Goal: Communication & Community: Ask a question

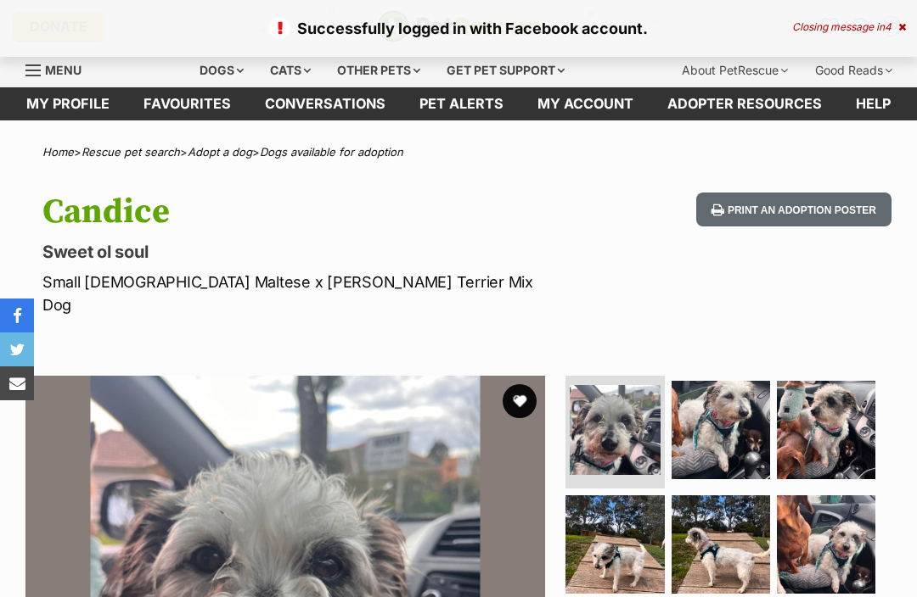
click at [639, 432] on img at bounding box center [614, 430] width 90 height 90
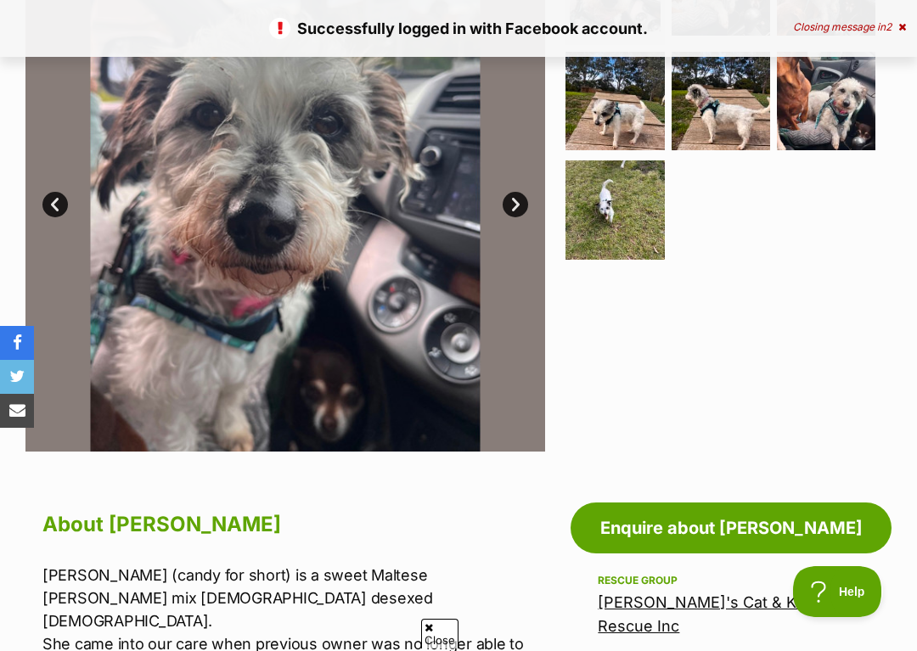
scroll to position [481, 0]
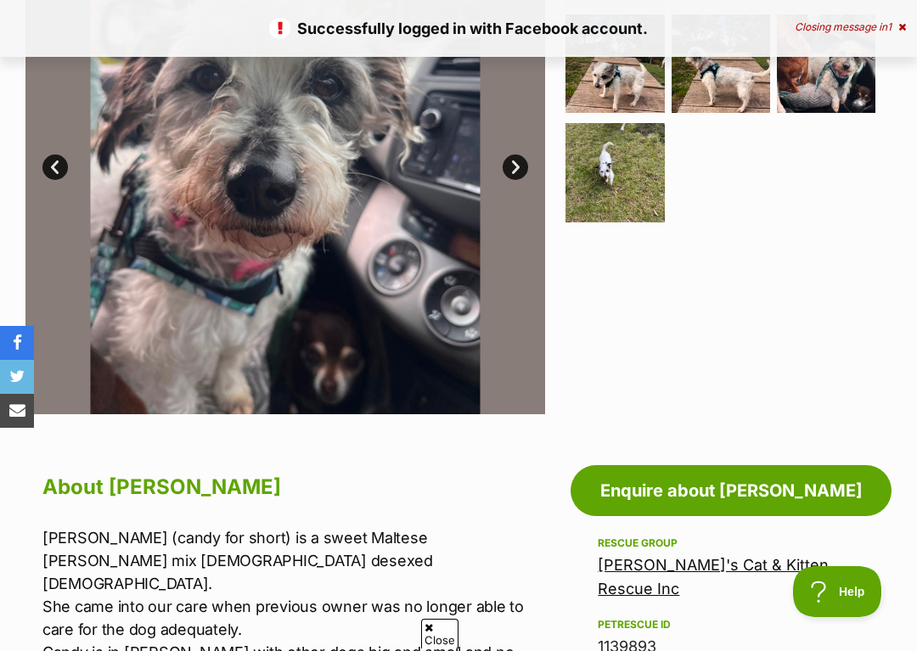
click at [699, 470] on link "Enquire about [PERSON_NAME]" at bounding box center [730, 490] width 321 height 51
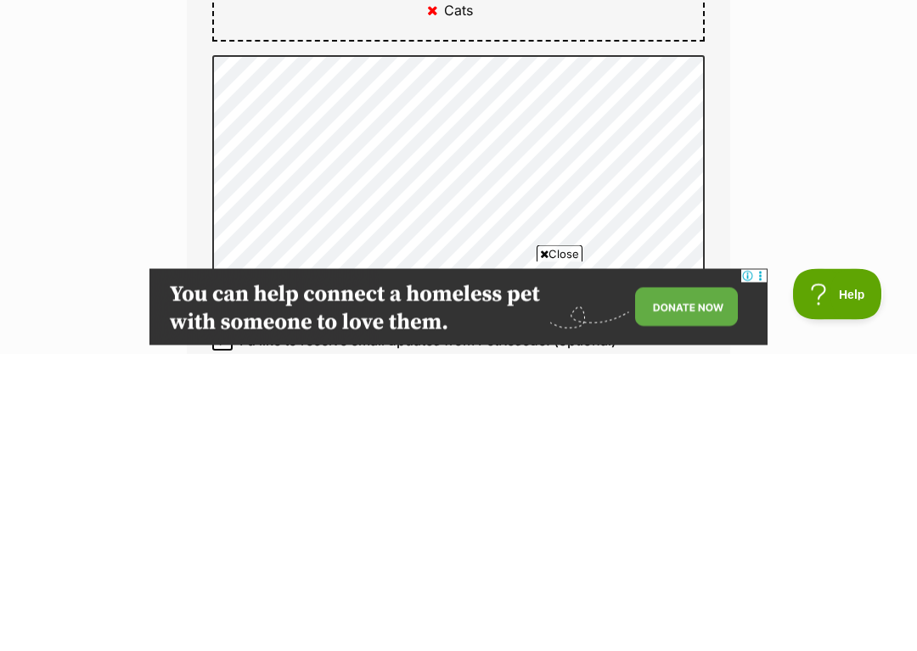
scroll to position [1220, 0]
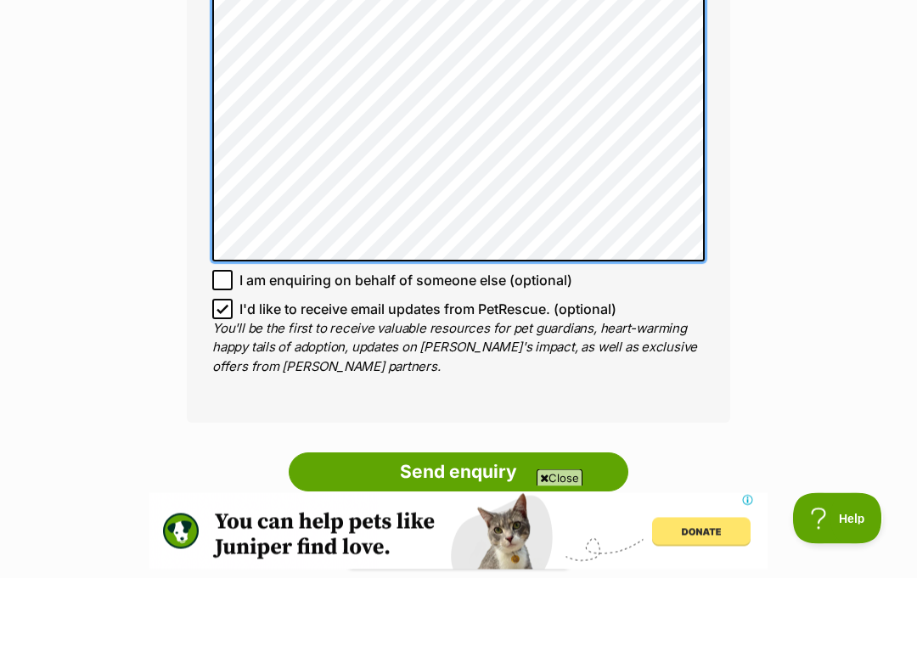
scroll to position [0, 0]
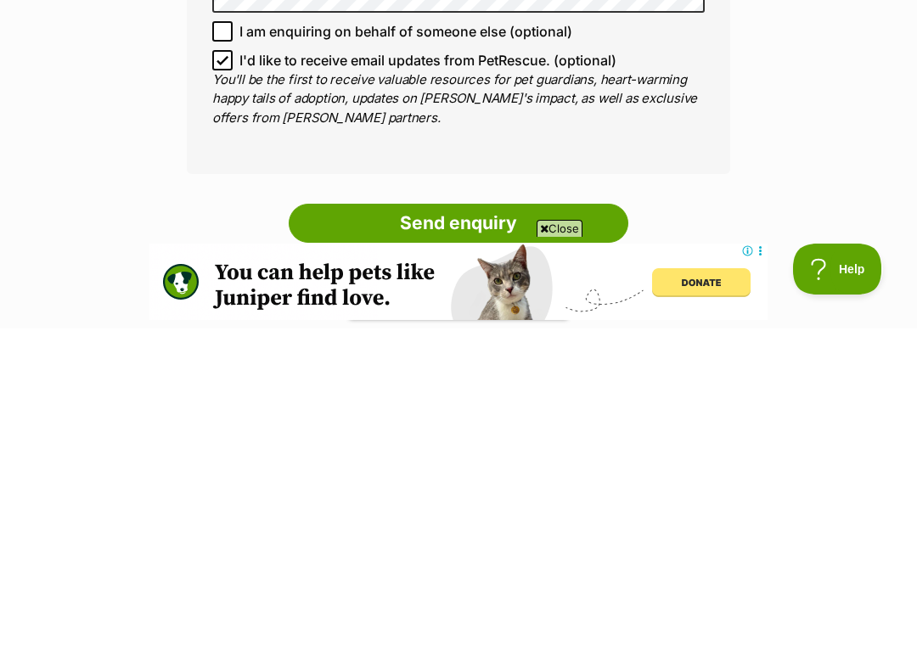
click at [431, 526] on input "Send enquiry" at bounding box center [458, 545] width 339 height 39
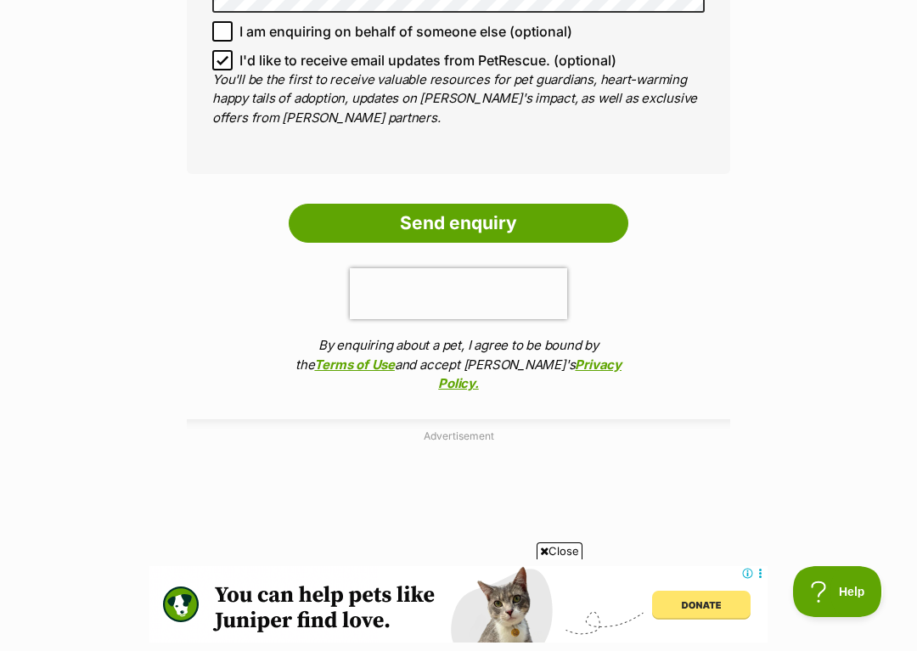
click at [472, 205] on input "Send enquiry" at bounding box center [458, 223] width 339 height 39
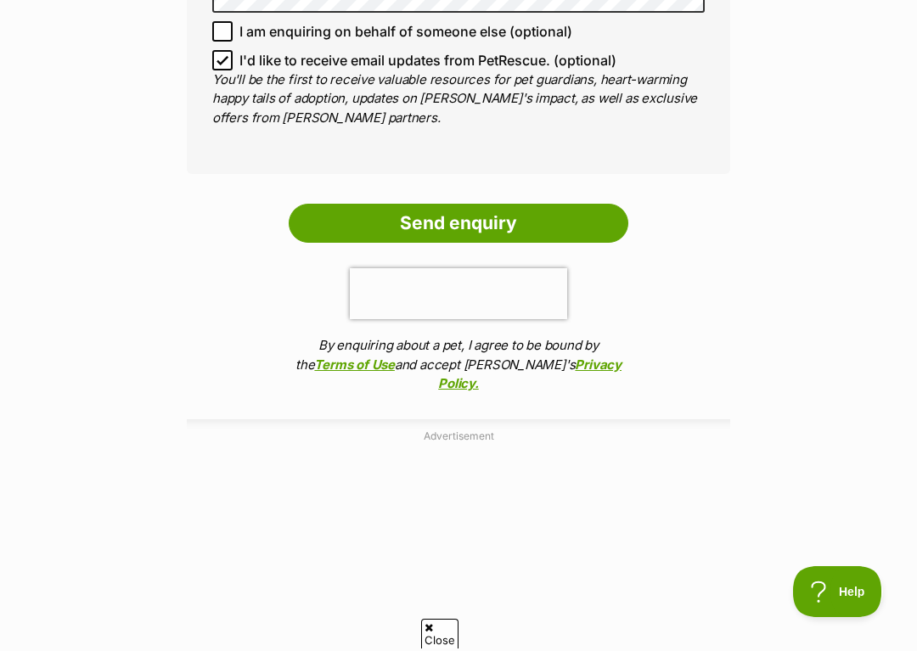
click at [482, 204] on input "Send enquiry" at bounding box center [458, 223] width 339 height 39
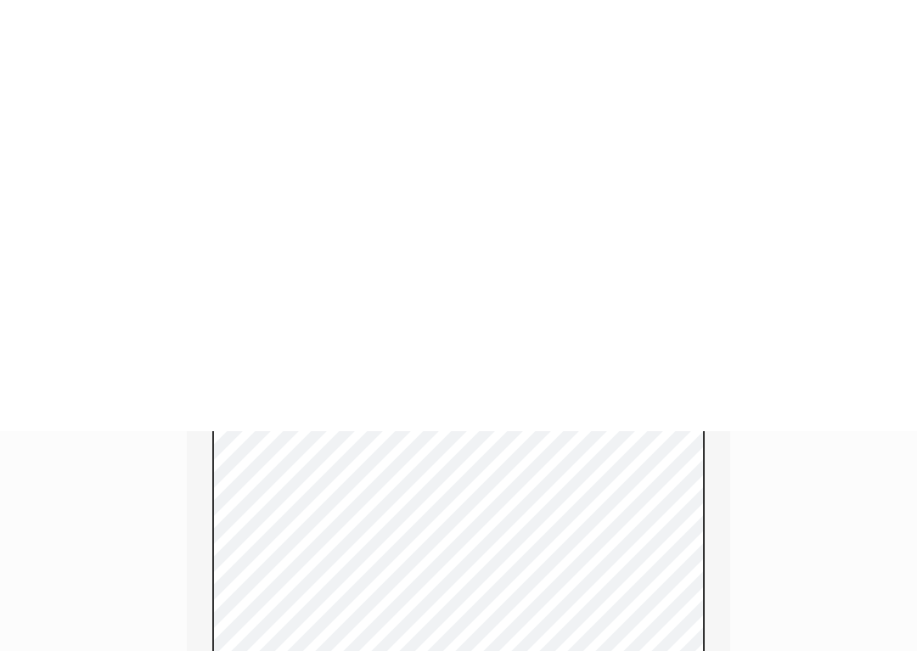
scroll to position [1396, 0]
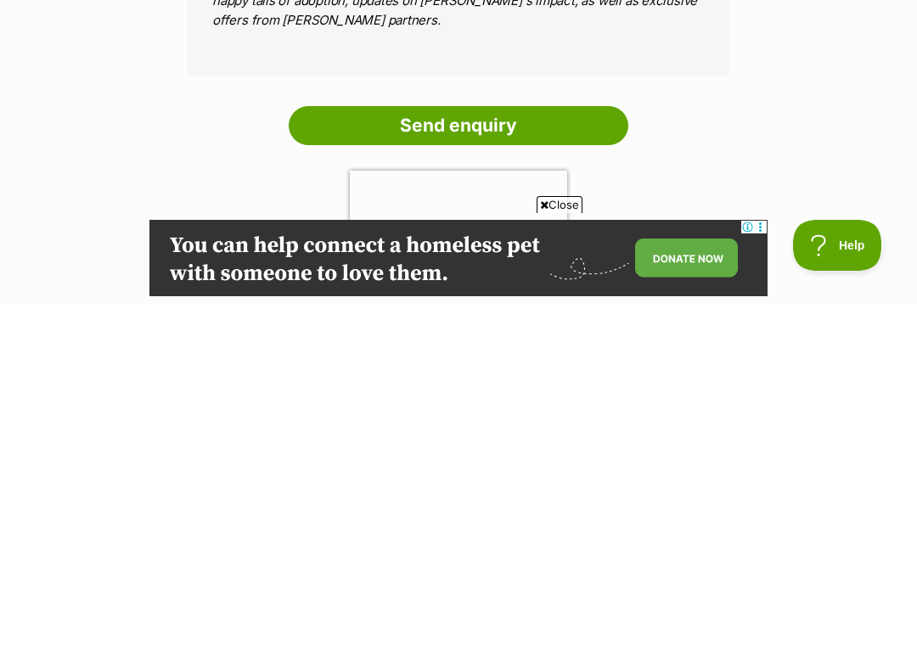
click at [442, 452] on input "Send enquiry" at bounding box center [458, 471] width 339 height 39
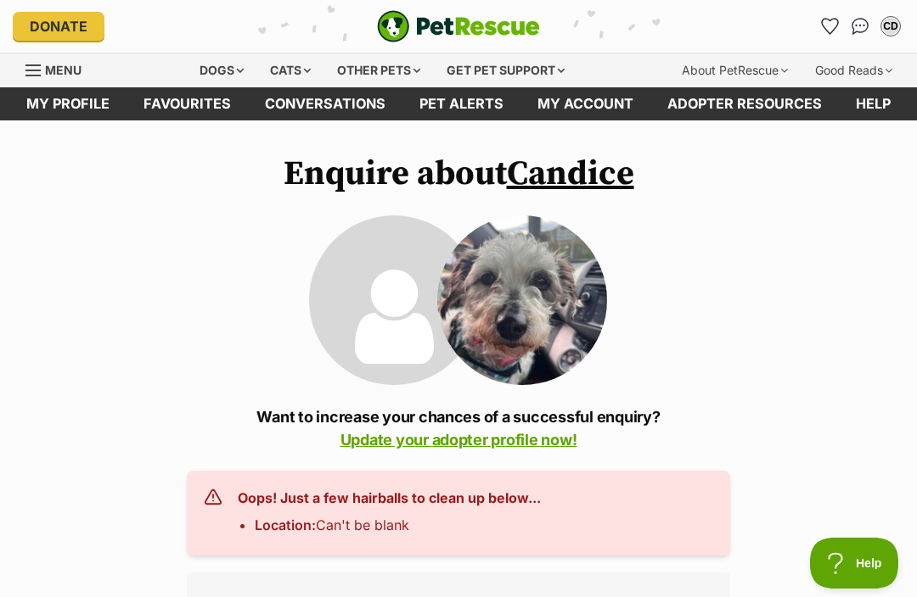
click at [431, 507] on h3 "Oops! Just a few hairballs to clean up below..." at bounding box center [389, 498] width 303 height 20
click at [354, 500] on h3 "Oops! Just a few hairballs to clean up below..." at bounding box center [389, 498] width 303 height 20
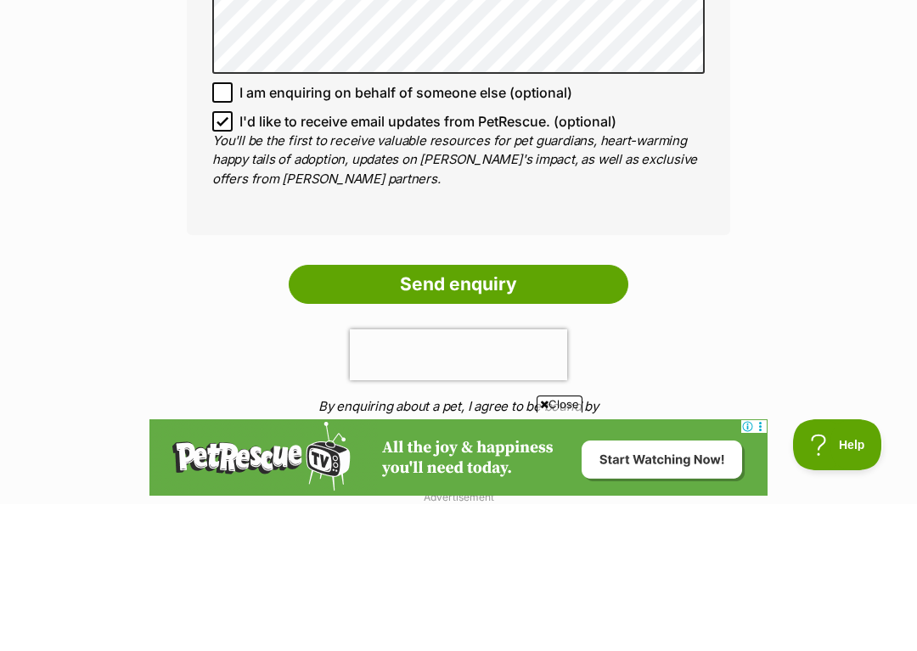
scroll to position [1445, 0]
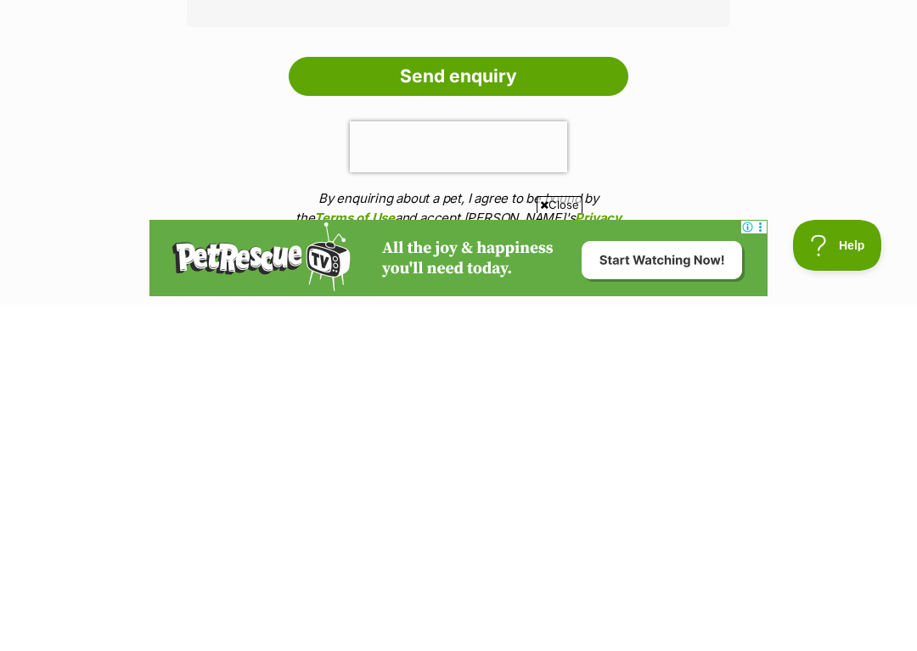
click at [427, 403] on input "Send enquiry" at bounding box center [458, 422] width 339 height 39
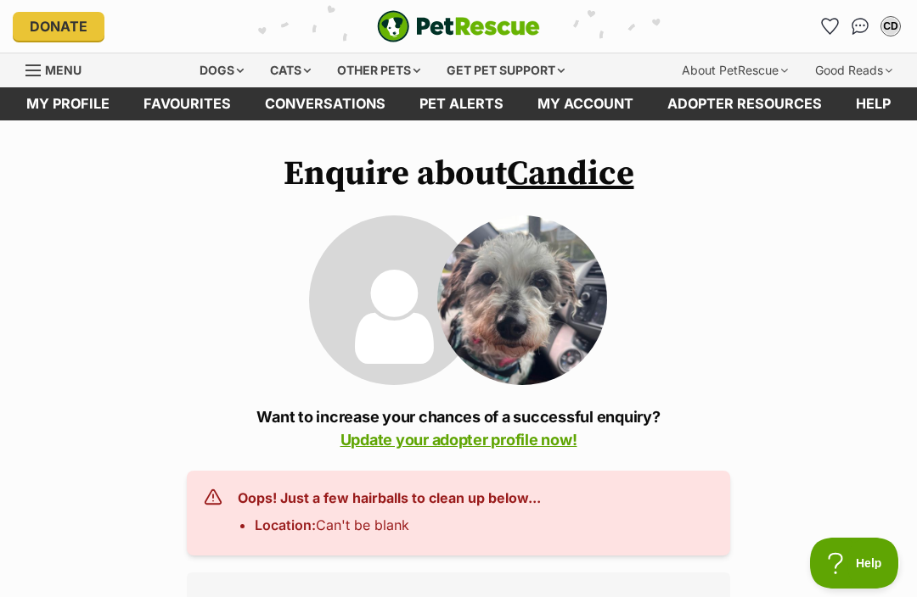
click at [486, 443] on link "Update your adopter profile now!" at bounding box center [458, 440] width 237 height 18
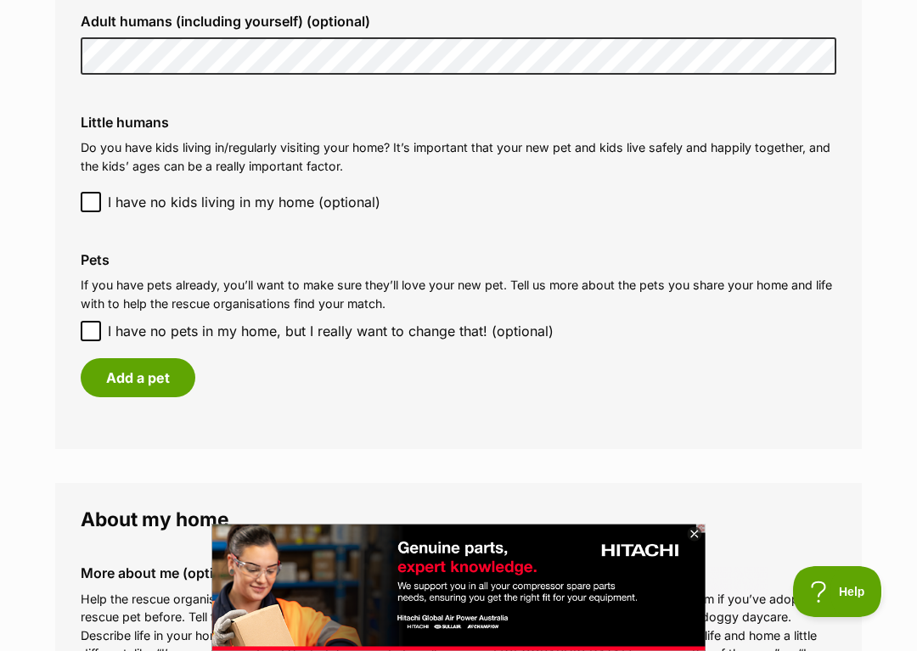
scroll to position [1370, 0]
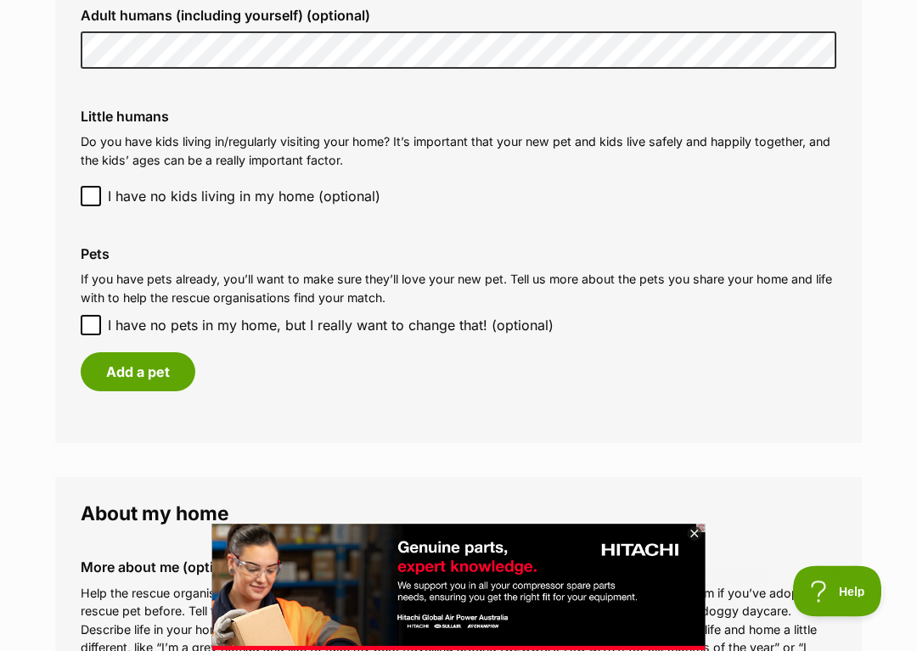
click at [88, 316] on input "I have no pets in my home, but I really want to change that! (optional)" at bounding box center [91, 326] width 20 height 20
checkbox input "true"
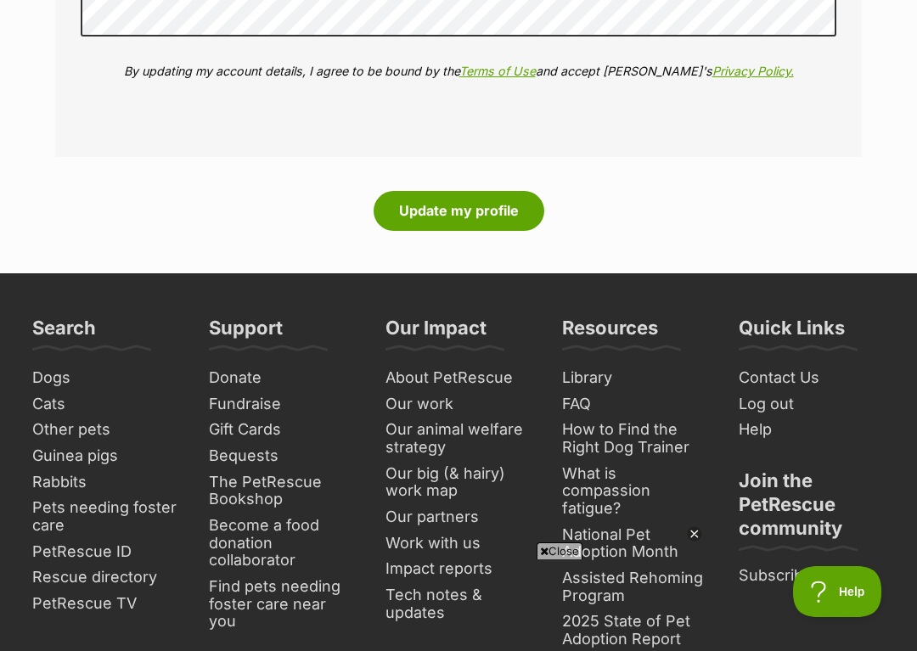
scroll to position [0, 0]
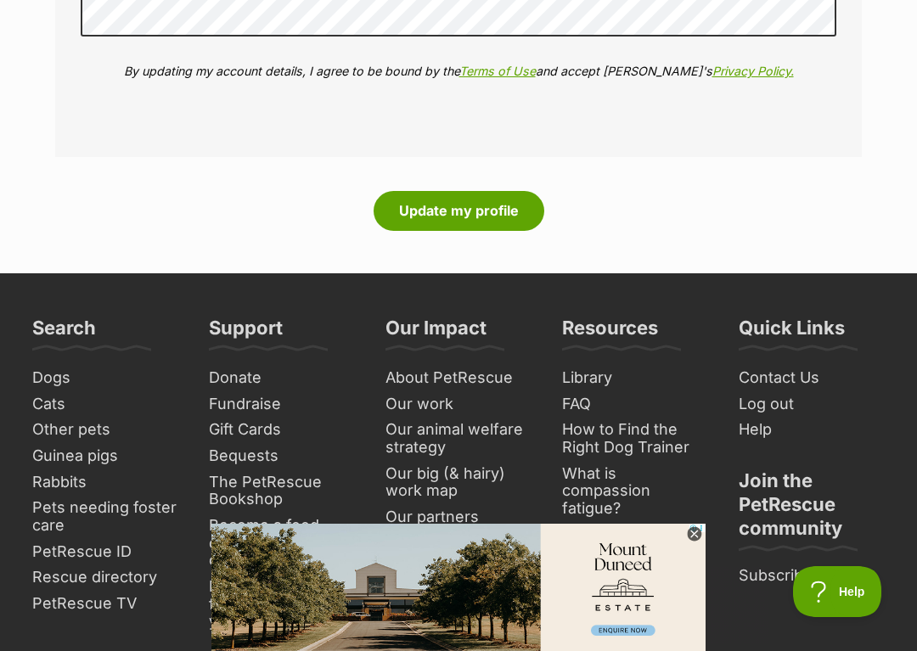
click at [443, 191] on button "Update my profile" at bounding box center [458, 210] width 171 height 39
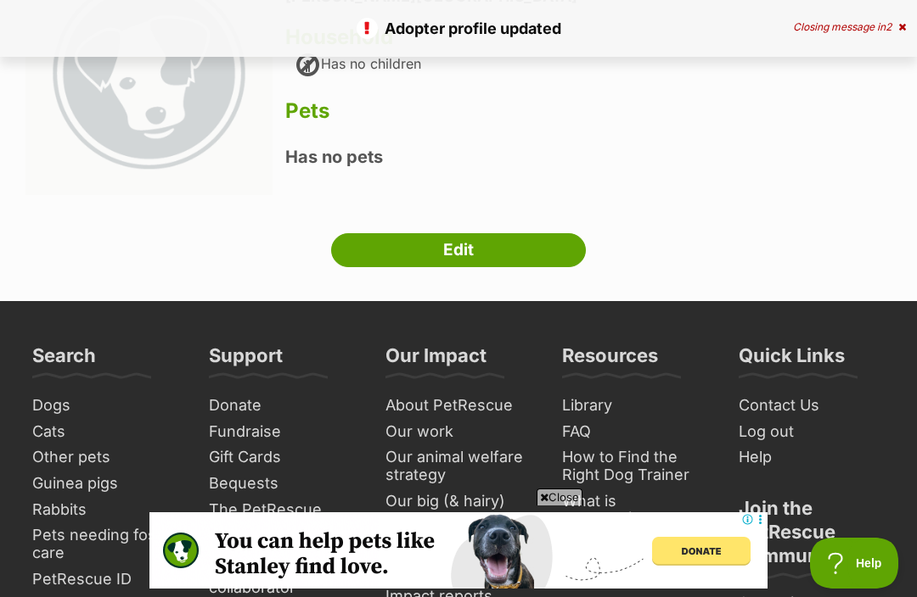
scroll to position [205, 0]
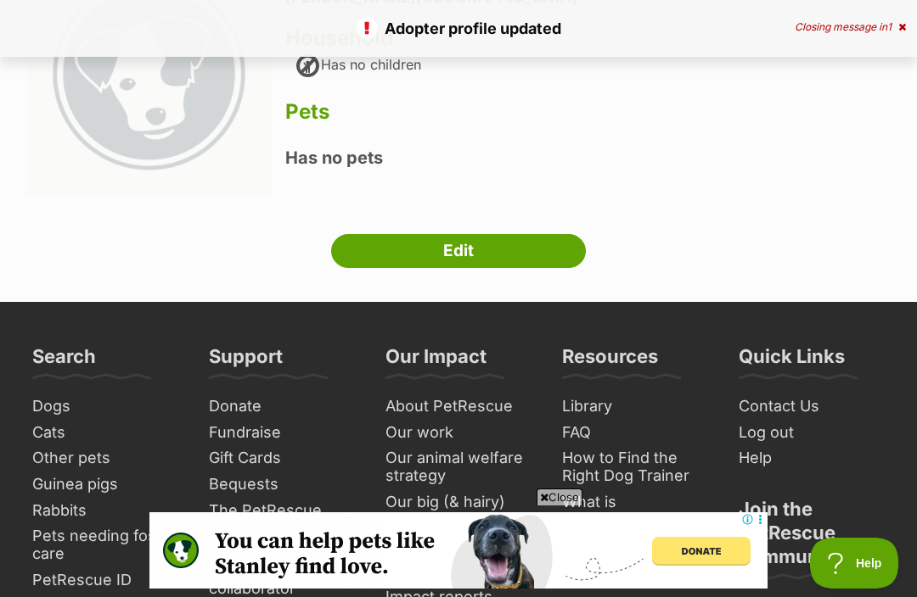
click at [476, 262] on link "Edit" at bounding box center [458, 251] width 255 height 34
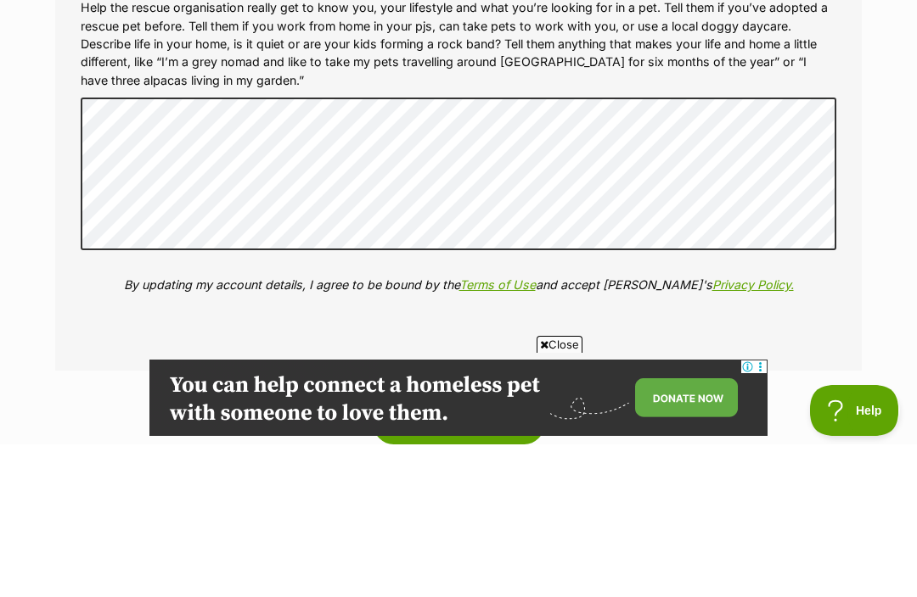
scroll to position [1900, 0]
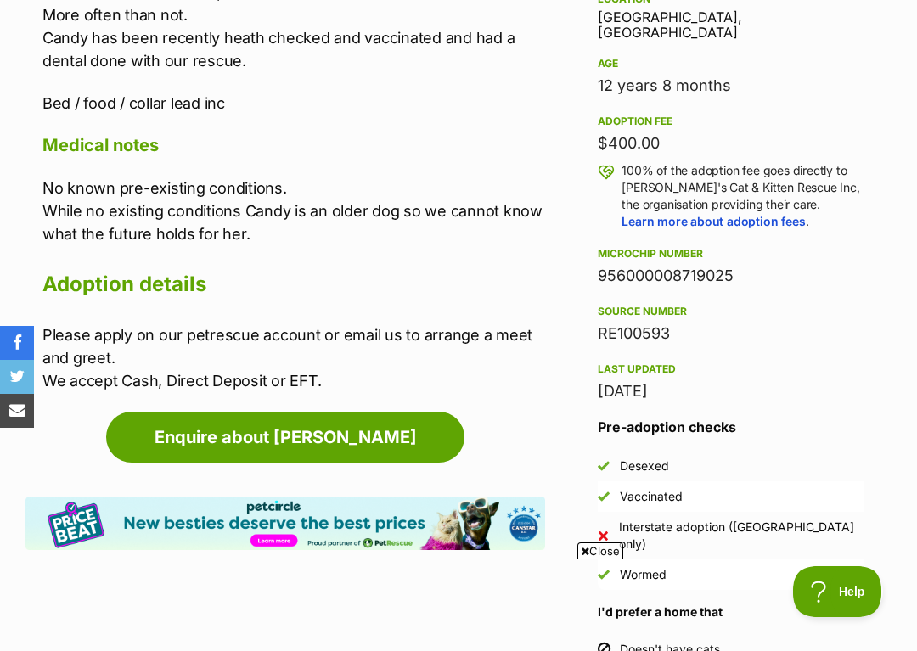
scroll to position [1209, 0]
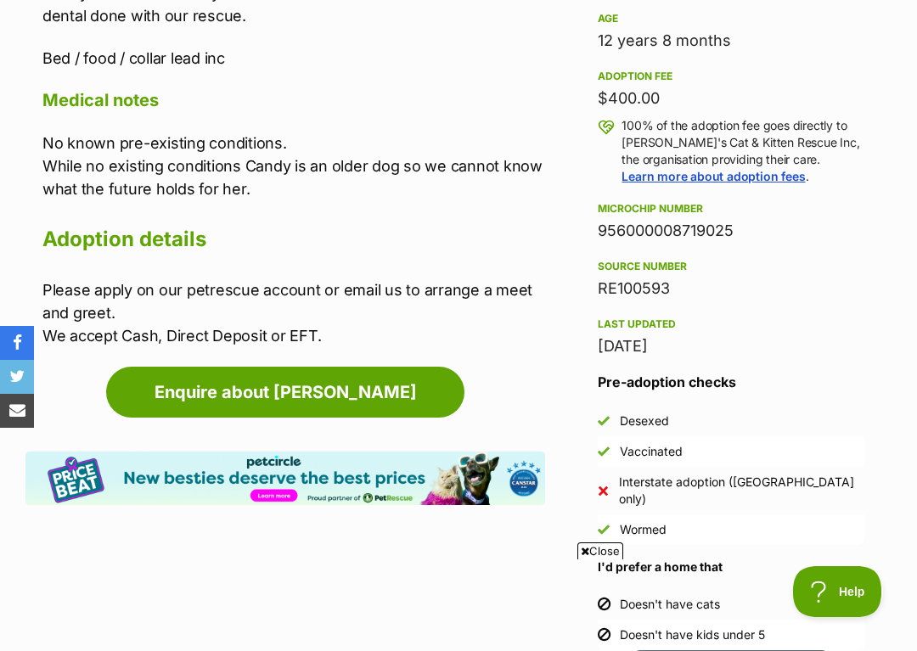
click at [376, 367] on link "Enquire about [PERSON_NAME]" at bounding box center [285, 392] width 358 height 51
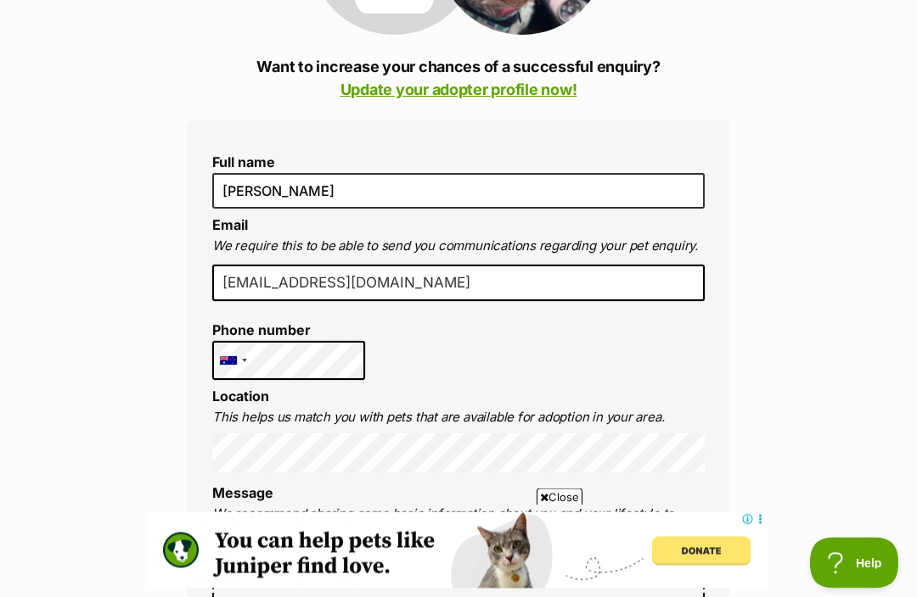
scroll to position [342, 0]
